Goal: Information Seeking & Learning: Learn about a topic

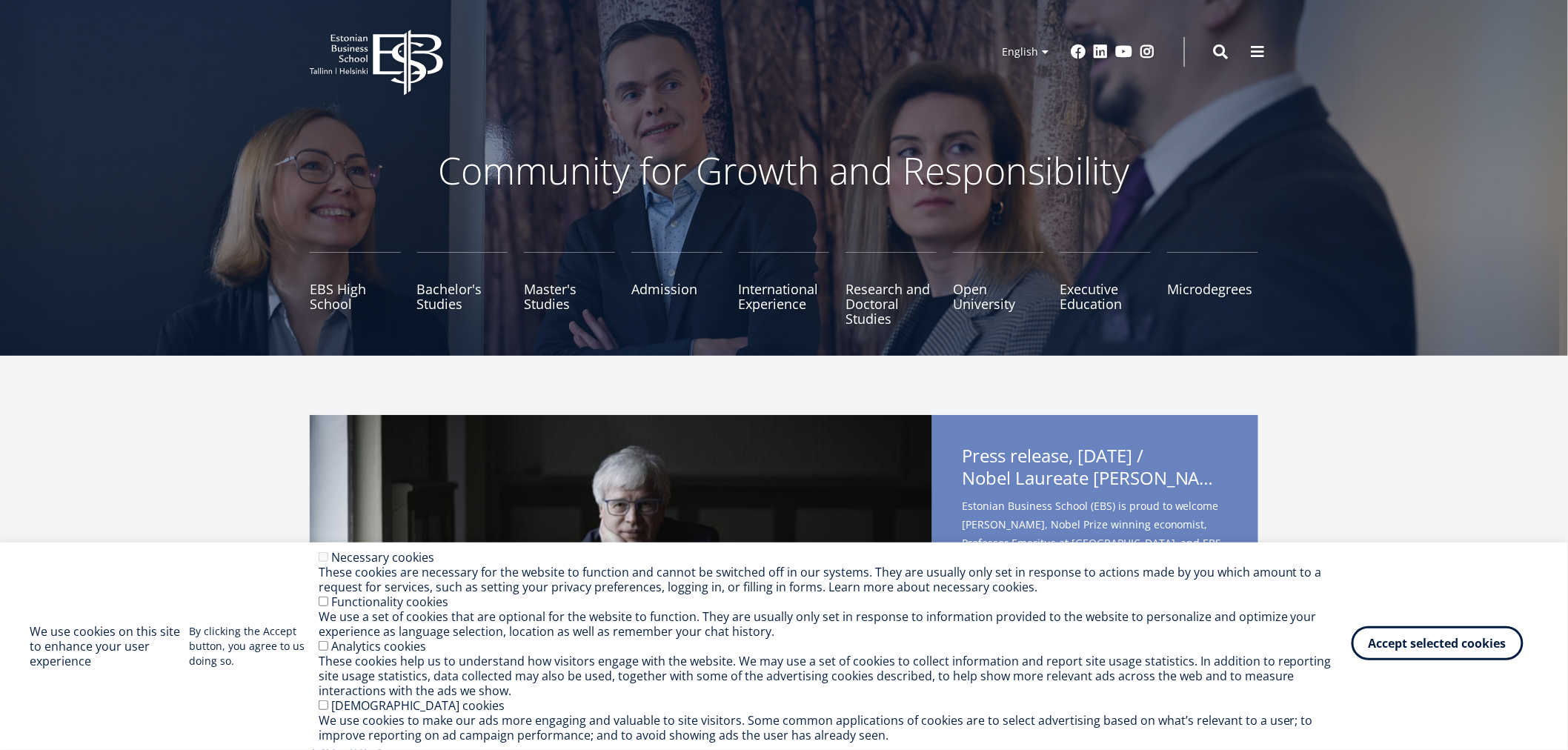
click at [1433, 650] on button "Accept selected cookies" at bounding box center [1437, 643] width 172 height 34
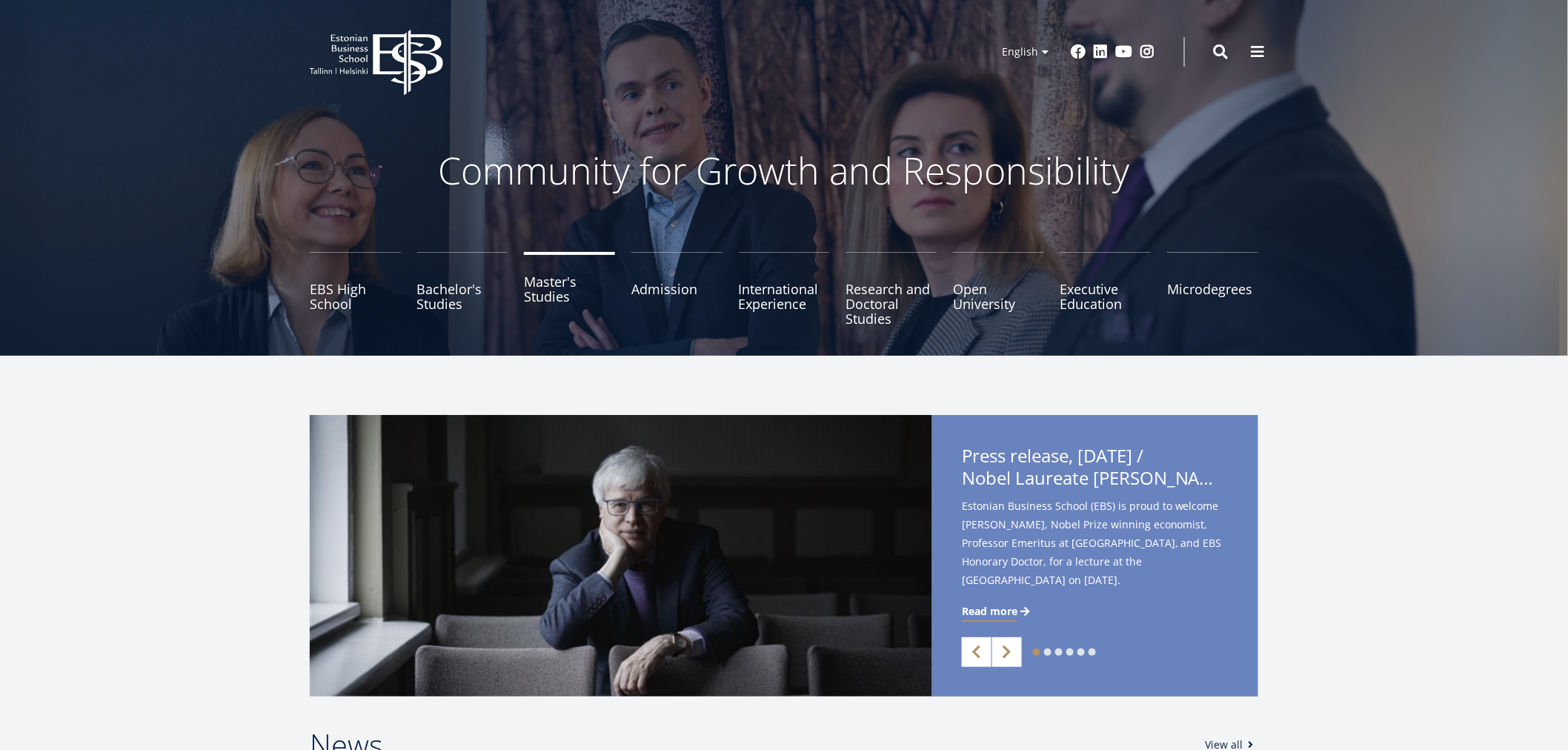
click at [554, 283] on link "Master's Studies" at bounding box center [570, 289] width 91 height 74
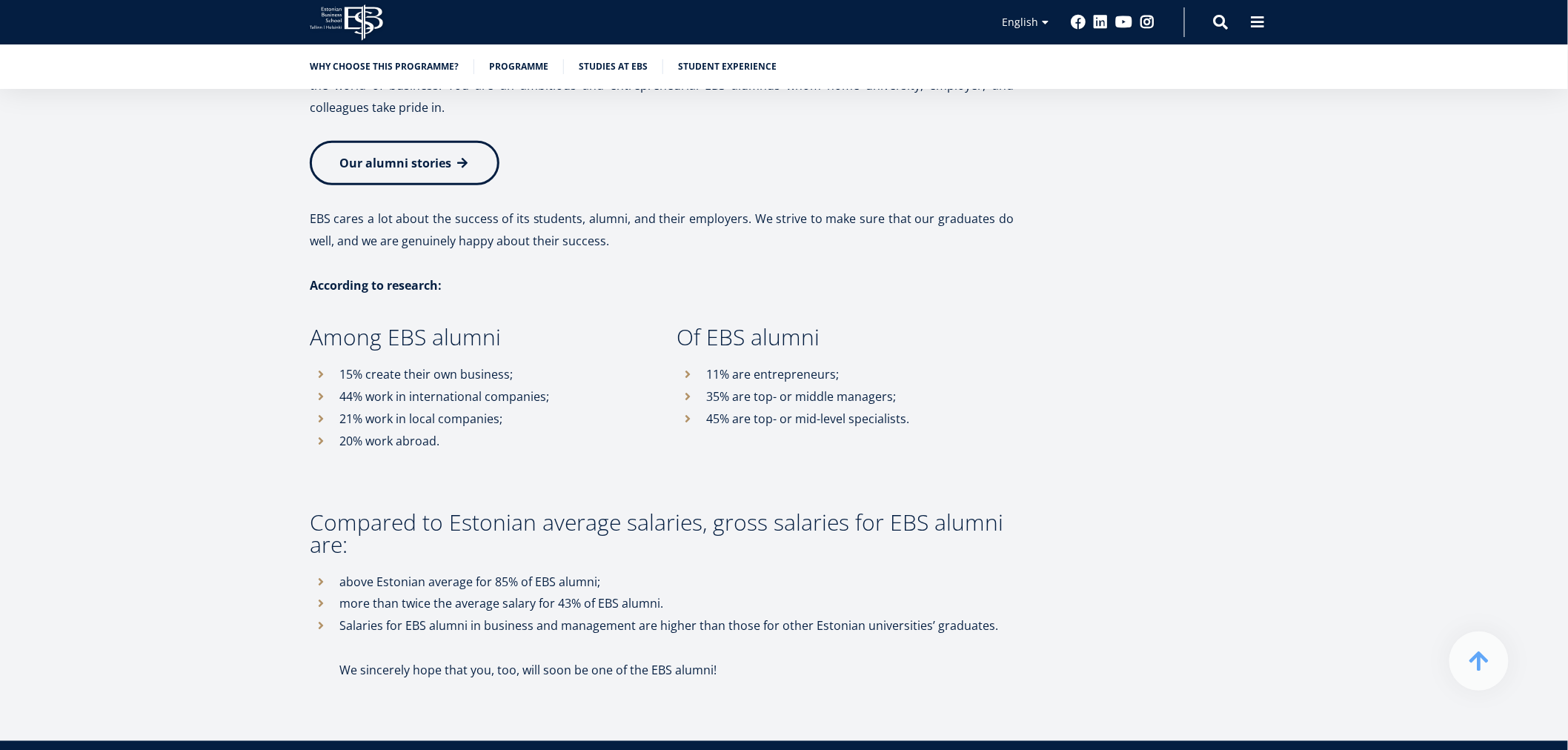
scroll to position [7628, 0]
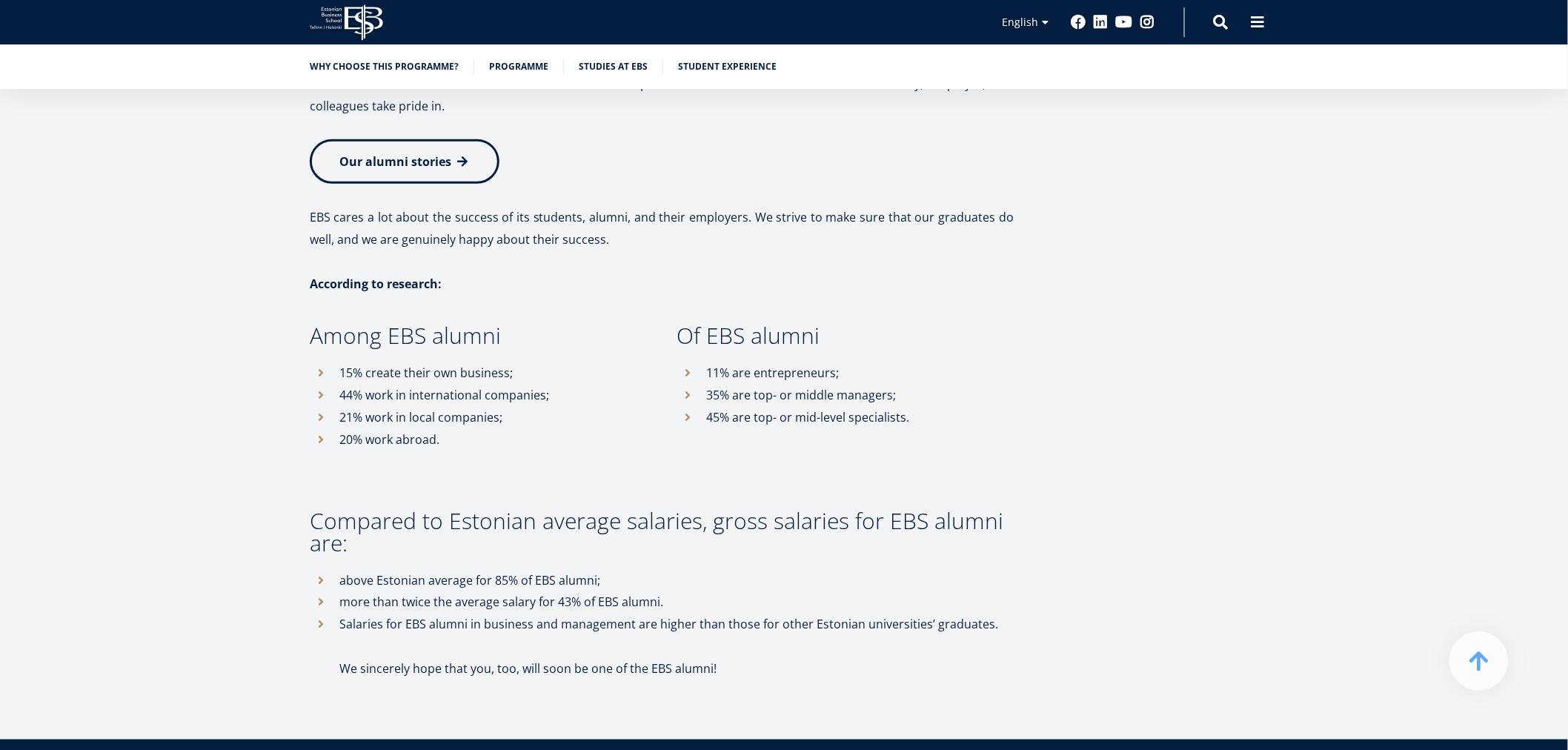
click at [1299, 282] on div "Student Experience at EBS To make your years at the university memorable and jo…" at bounding box center [784, 15] width 1067 height 1331
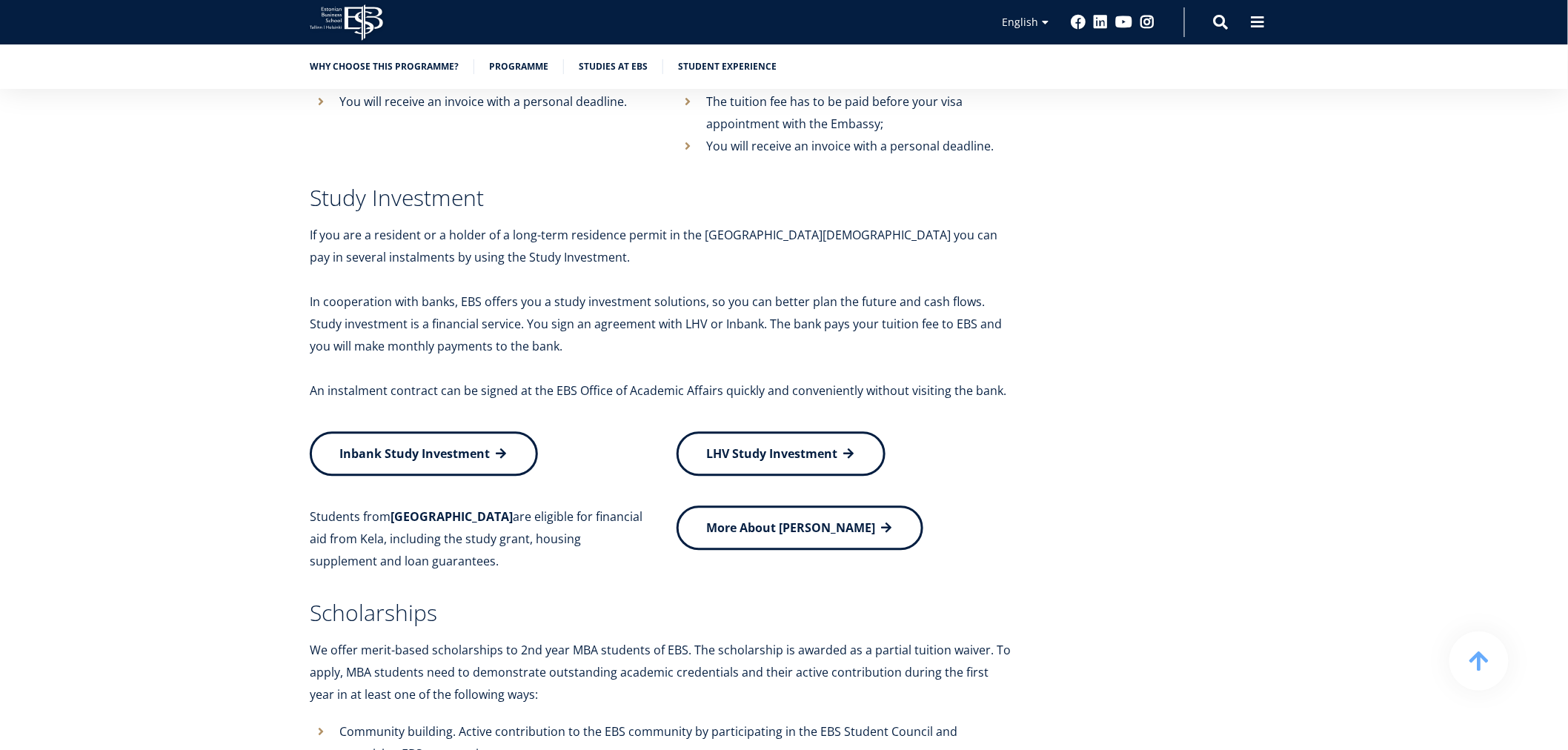
scroll to position [5817, 0]
